Goal: Communication & Community: Answer question/provide support

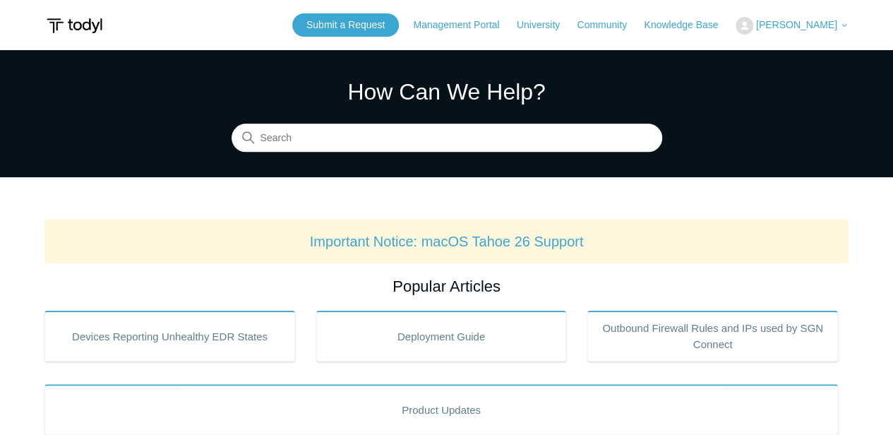
click at [787, 23] on span "[PERSON_NAME]" at bounding box center [796, 24] width 81 height 11
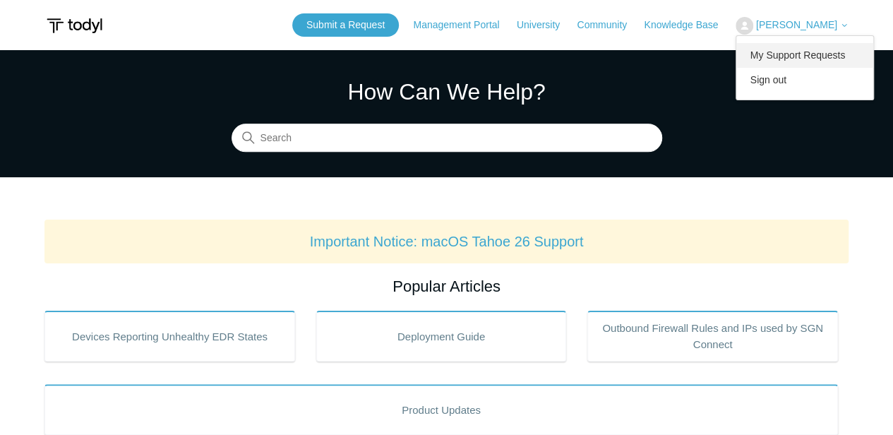
click at [804, 50] on link "My Support Requests" at bounding box center [805, 55] width 138 height 25
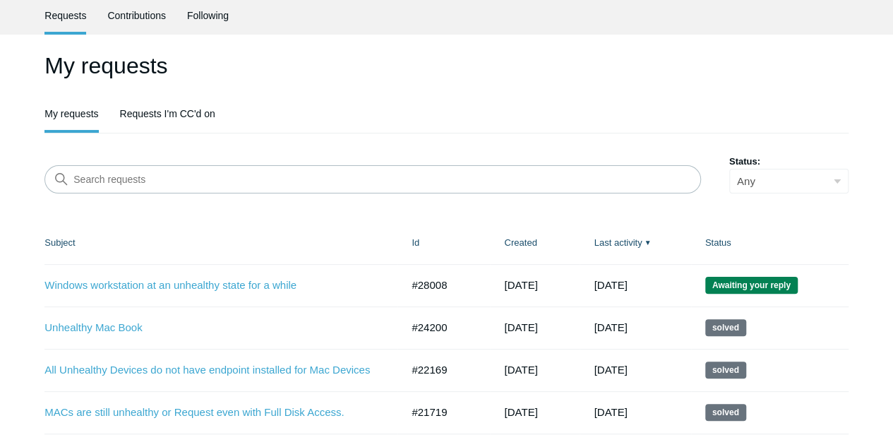
scroll to position [141, 0]
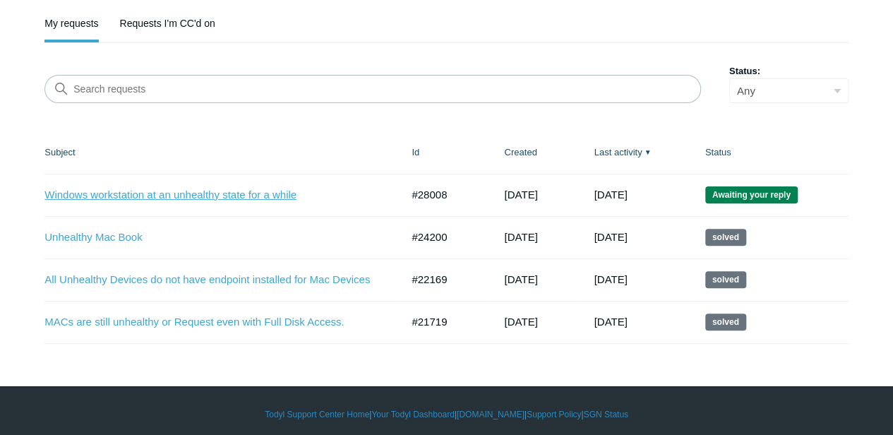
click at [215, 193] on link "Windows workstation at an unhealthy state for a while" at bounding box center [211, 195] width 335 height 16
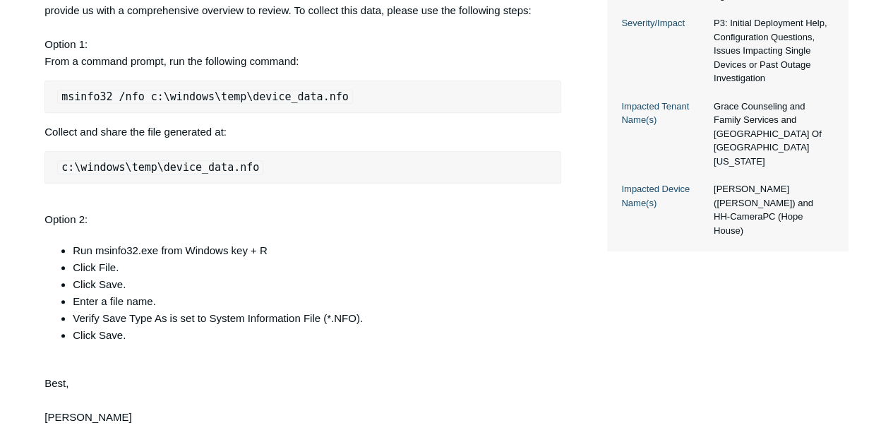
scroll to position [612, 0]
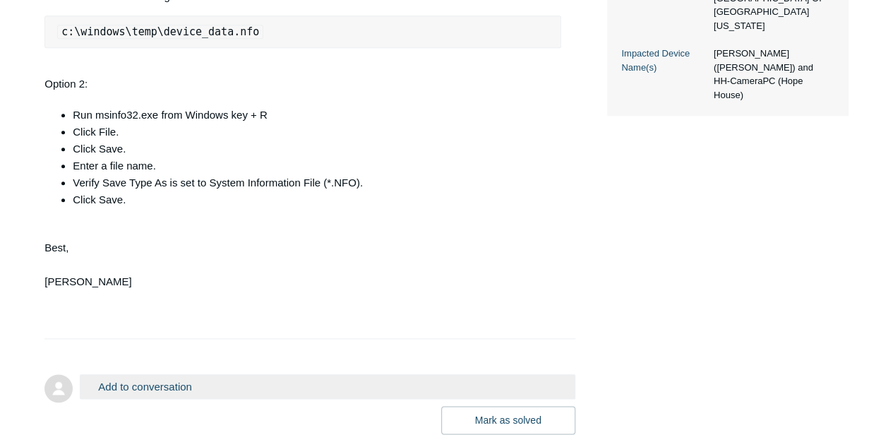
click at [179, 386] on button "Add to conversation" at bounding box center [327, 386] width 495 height 25
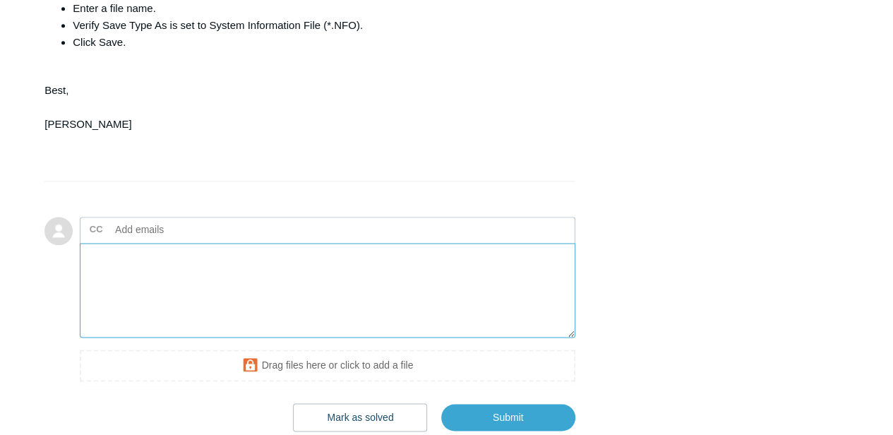
scroll to position [861, 0]
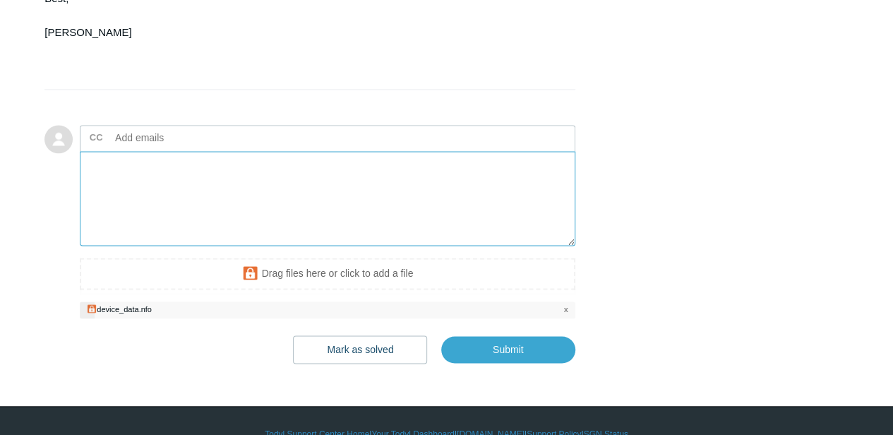
click at [183, 206] on textarea "Add your reply" at bounding box center [327, 198] width 495 height 95
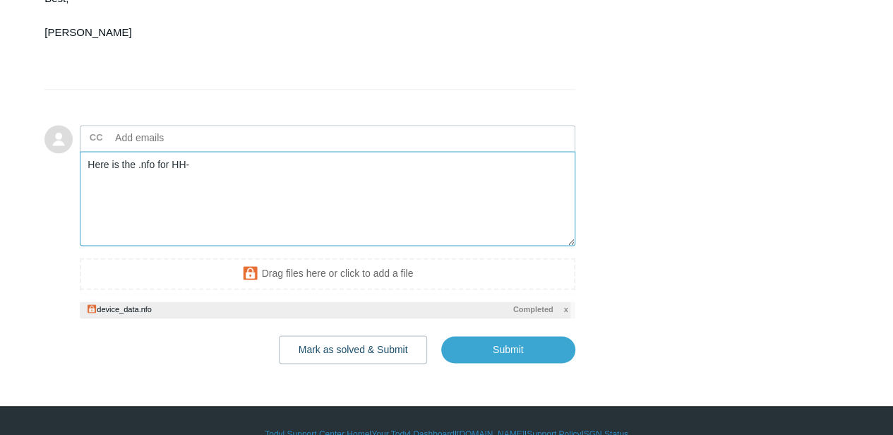
click at [244, 182] on textarea "Here is the .nfo for HH-" at bounding box center [327, 198] width 495 height 95
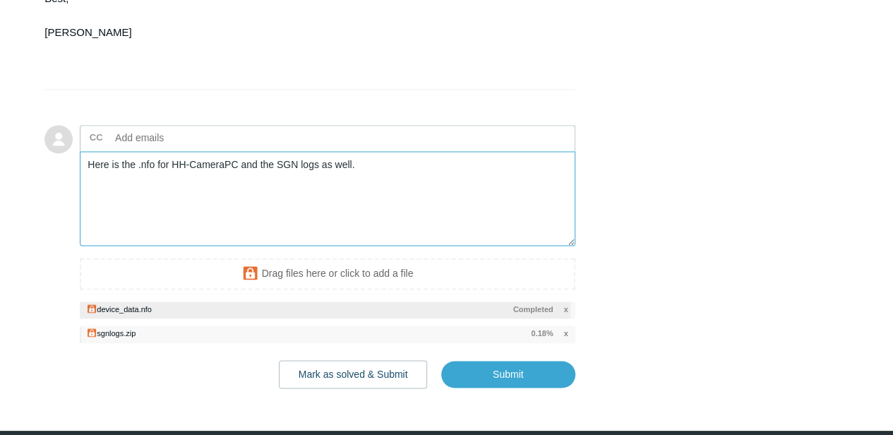
click at [396, 166] on textarea "Here is the .nfo for HH-CameraPC and the SGN logs as well." at bounding box center [327, 198] width 495 height 95
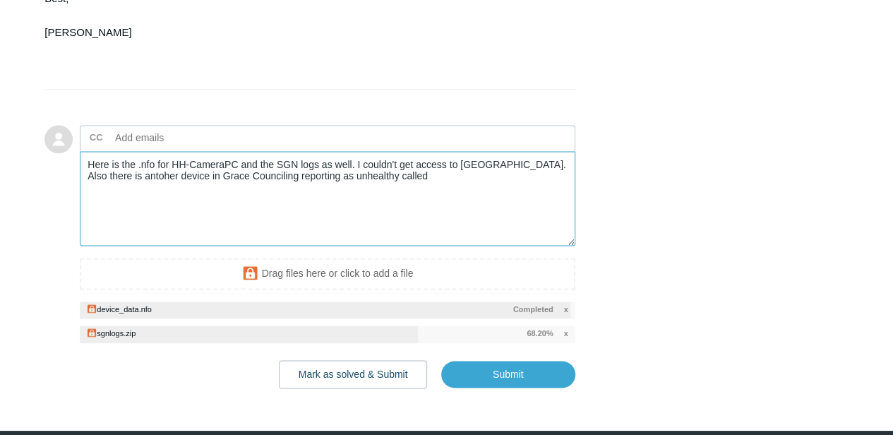
click at [414, 178] on textarea "Here is the .nfo for HH-CameraPC and the SGN logs as well. I couldn't get acces…" at bounding box center [327, 198] width 495 height 95
paste textarea "LAPTOP-RC4VN96A"
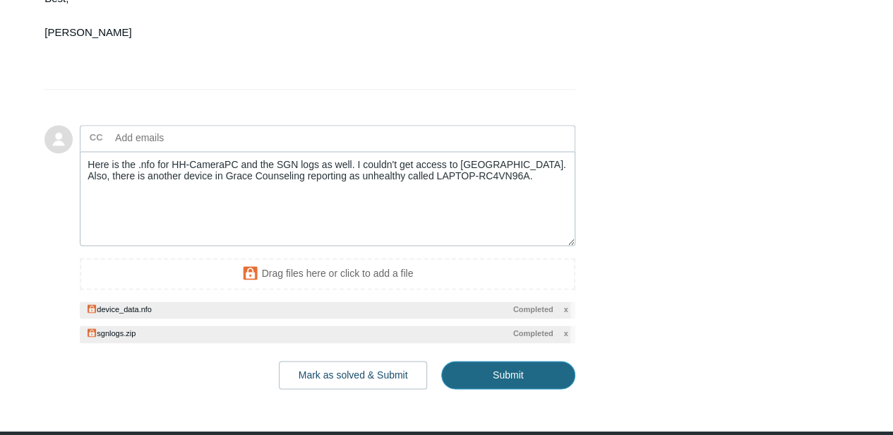
click at [489, 371] on input "Submit" at bounding box center [508, 375] width 134 height 28
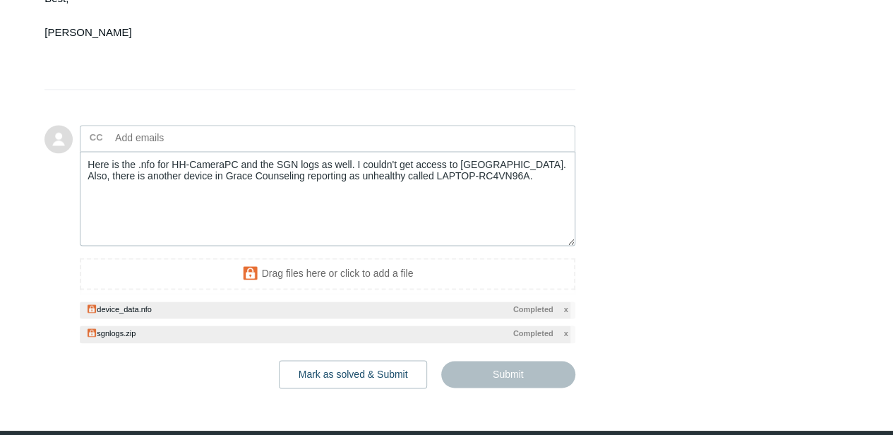
type textarea "Here is the .nfo for HH-CameraPC and the SGN logs as well. I couldn't get acces…"
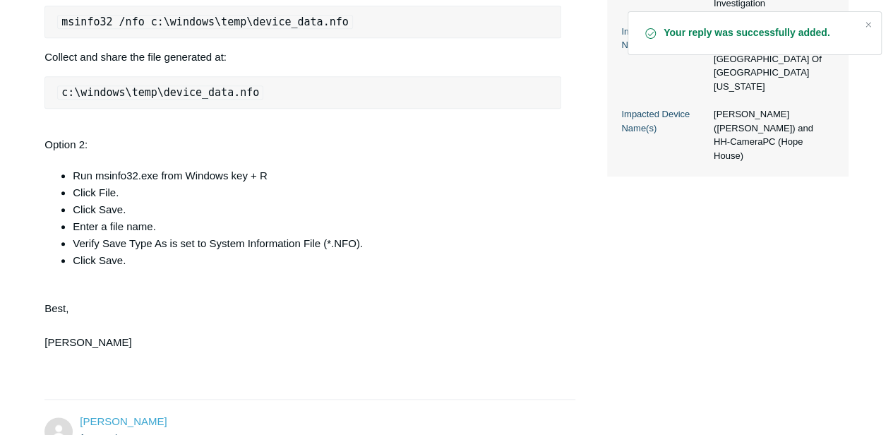
scroll to position [424, 0]
